Goal: Task Accomplishment & Management: Manage account settings

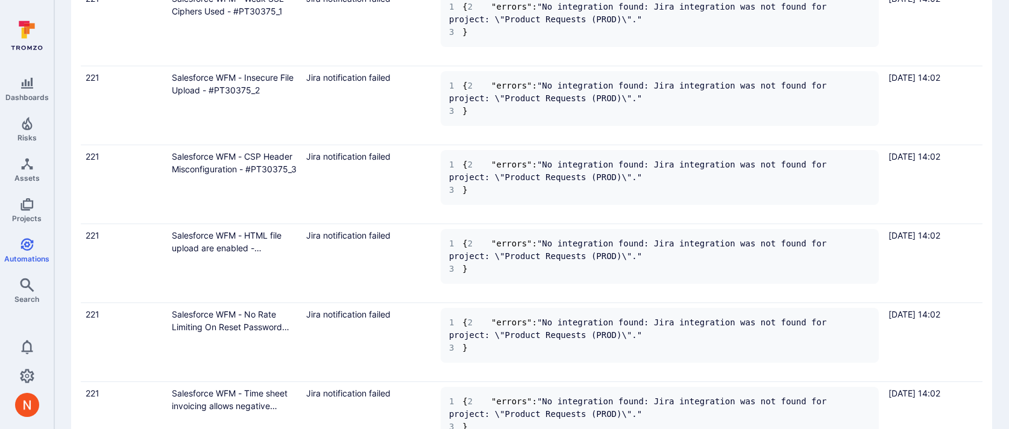
scroll to position [507, 0]
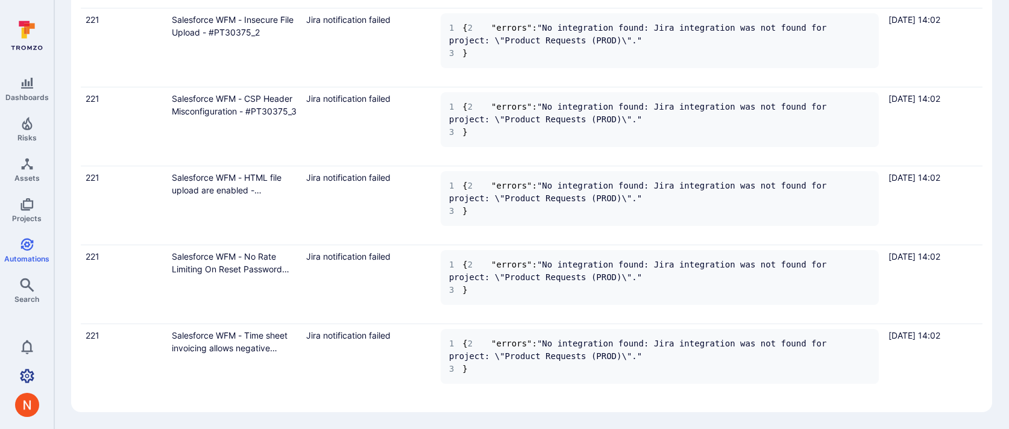
click at [26, 369] on icon "Settings" at bounding box center [27, 376] width 14 height 14
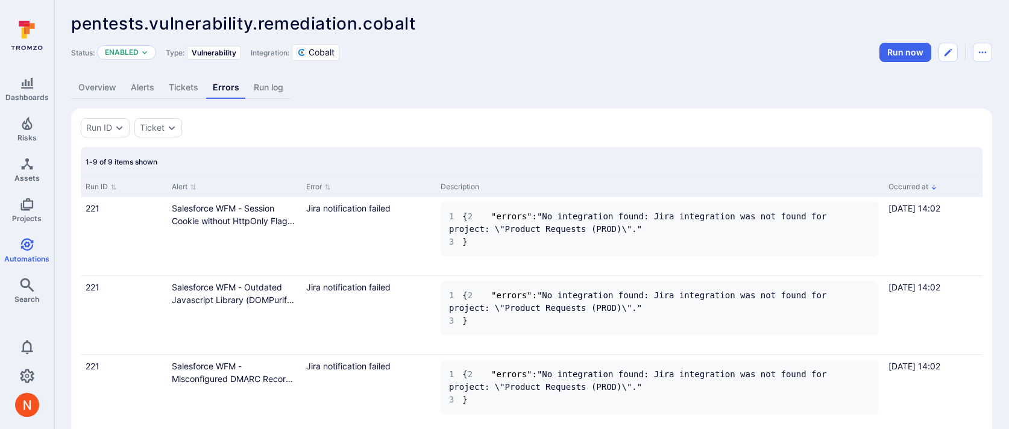
scroll to position [0, 0]
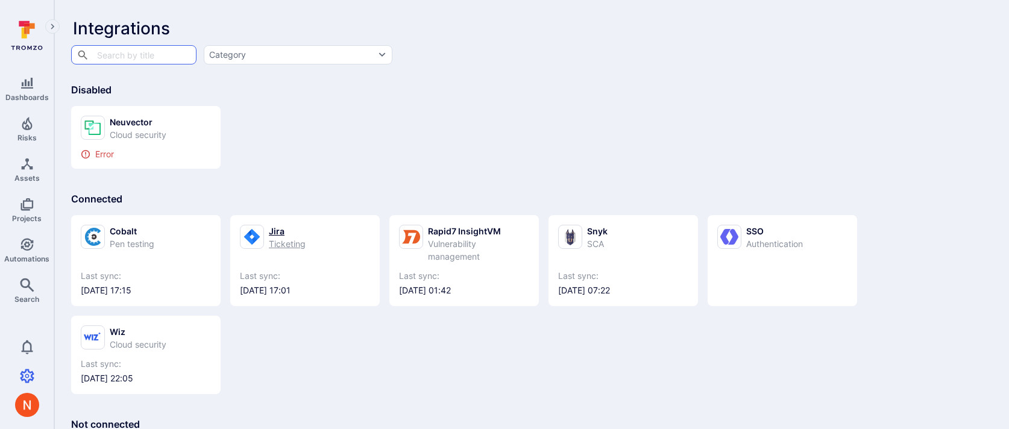
click at [296, 260] on link "Jira Ticketing Last sync: 2025/09/03 at 17:01" at bounding box center [305, 261] width 130 height 72
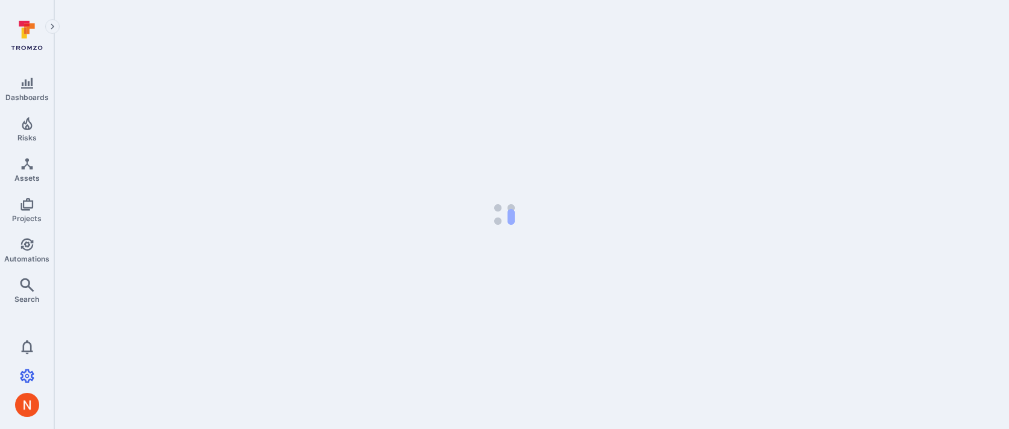
select select "25"
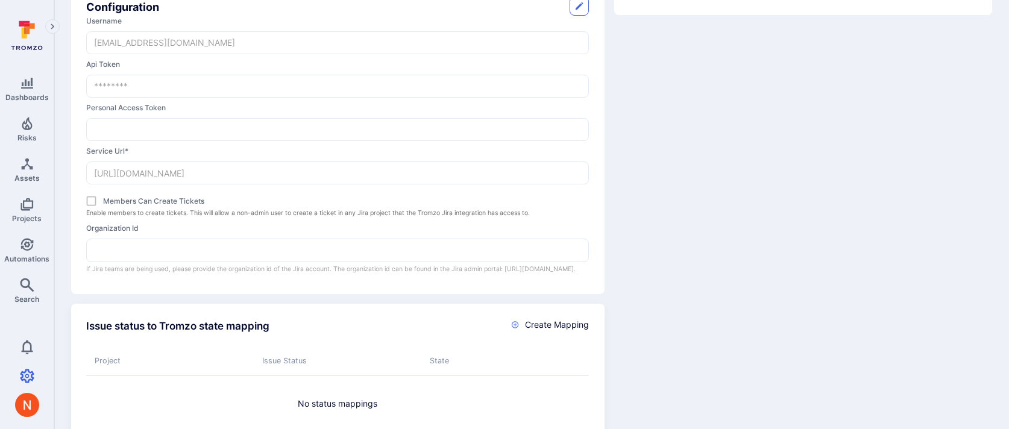
scroll to position [242, 0]
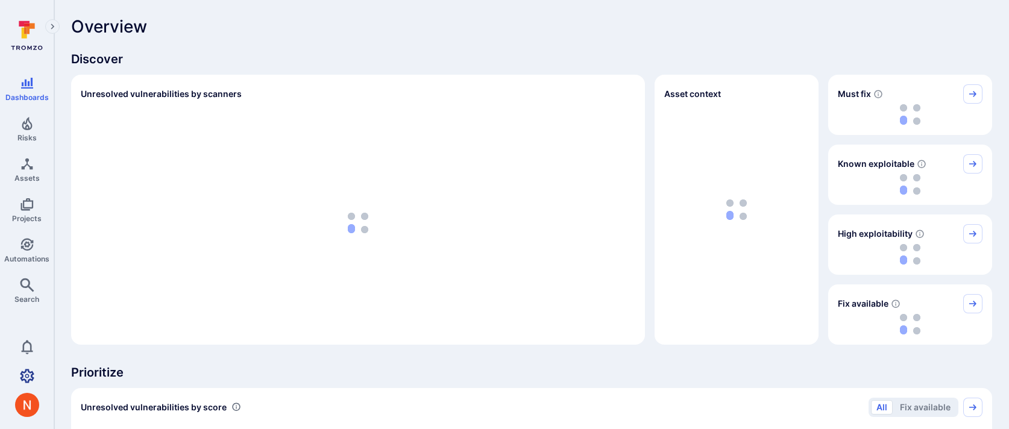
click at [25, 377] on icon "Settings" at bounding box center [27, 376] width 14 height 14
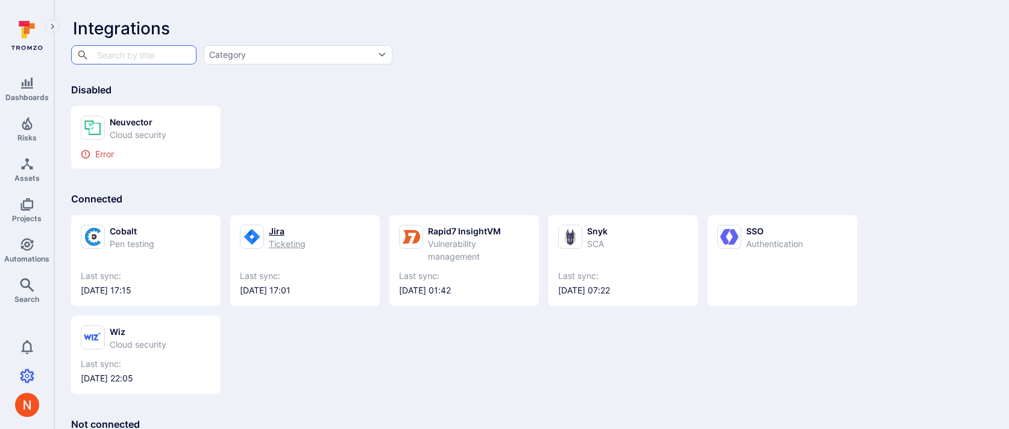
click at [269, 238] on div "Ticketing" at bounding box center [287, 243] width 37 height 13
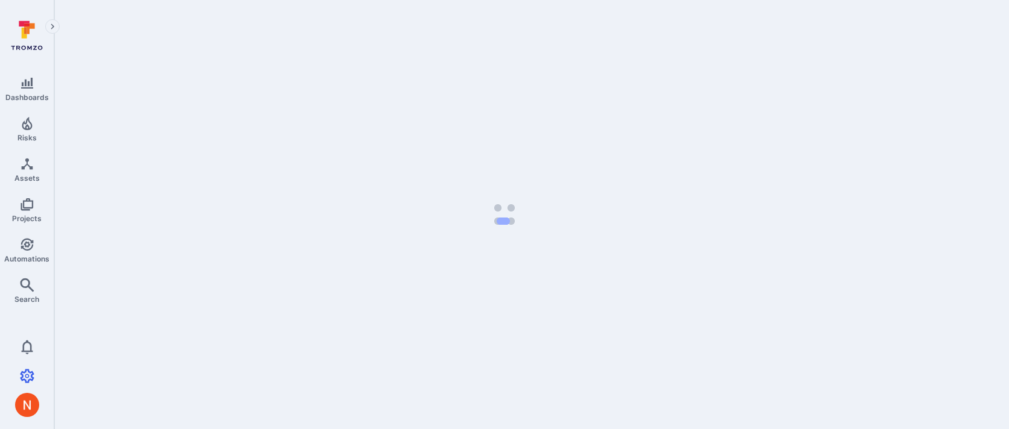
select select "25"
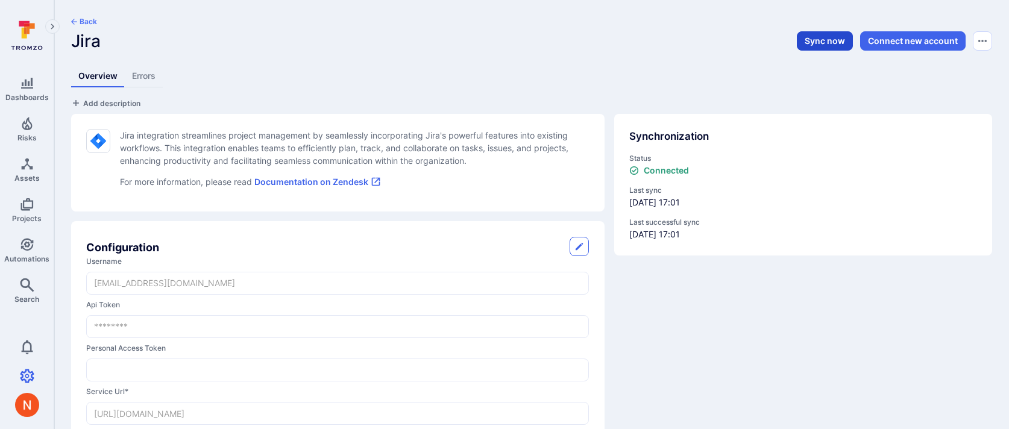
click at [804, 36] on button "Sync now" at bounding box center [825, 40] width 56 height 19
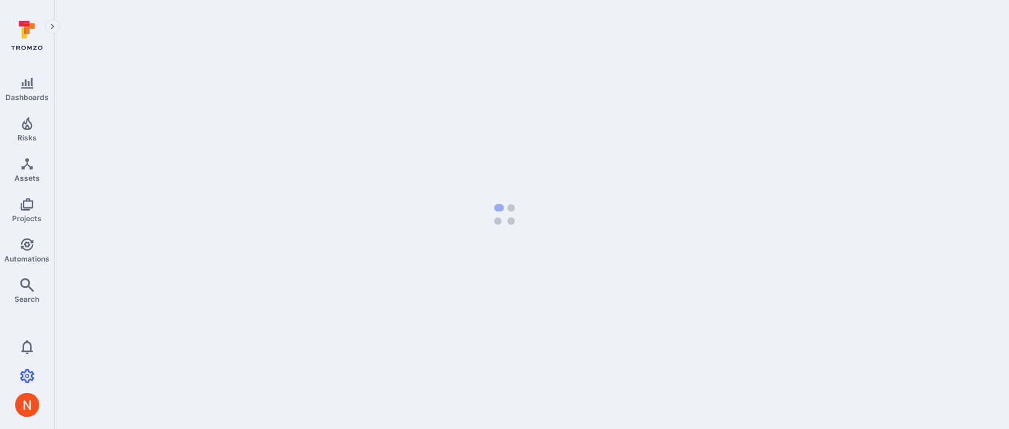
select select "25"
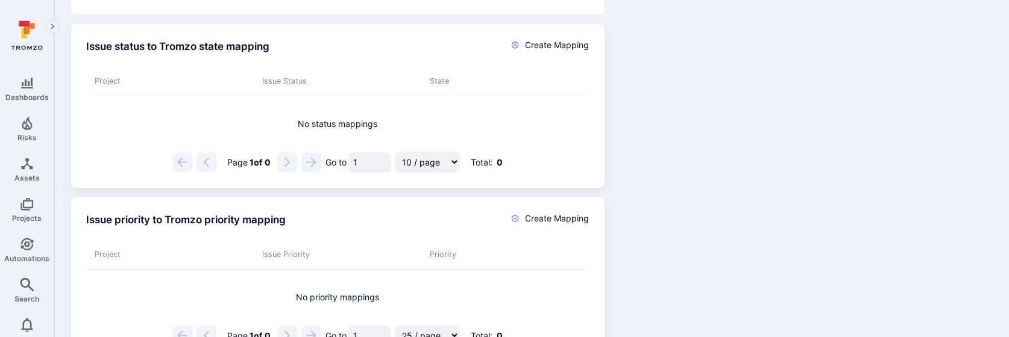
scroll to position [556, 0]
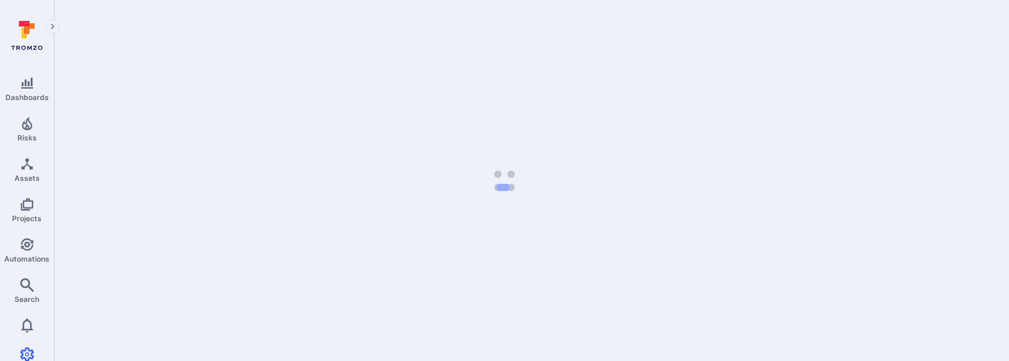
select select "25"
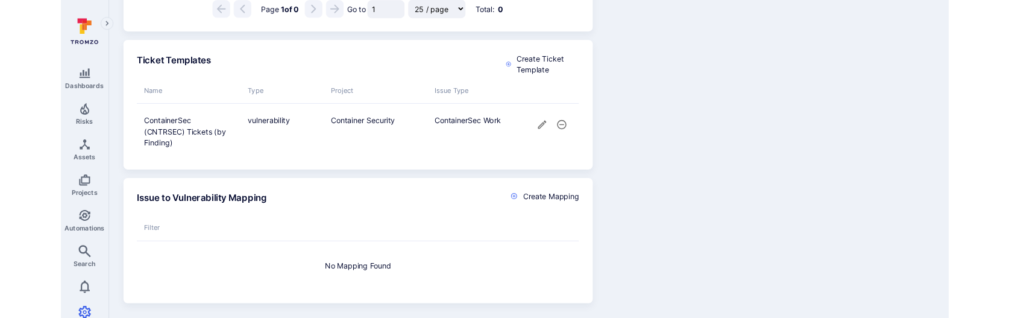
scroll to position [586, 0]
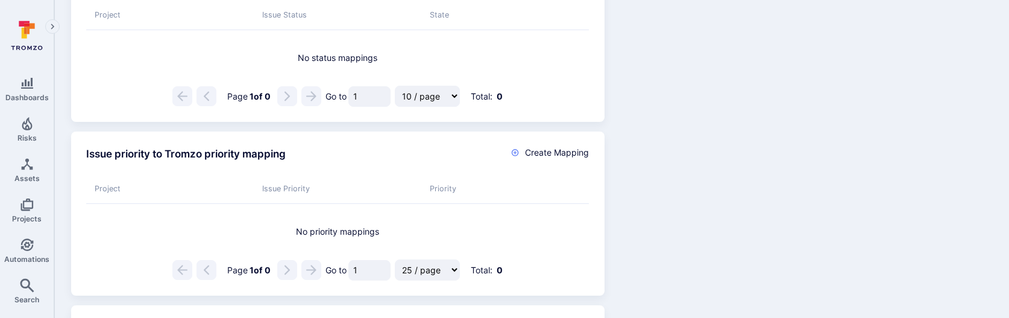
click at [738, 234] on div "Issue status to Tromzo state mapping Create Mapping Project Issue Status State …" at bounding box center [526, 276] width 931 height 656
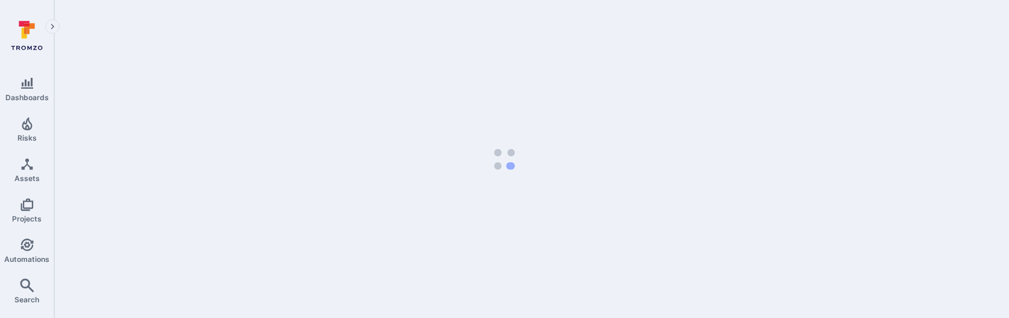
select select "25"
